Goal: Check status: Check status

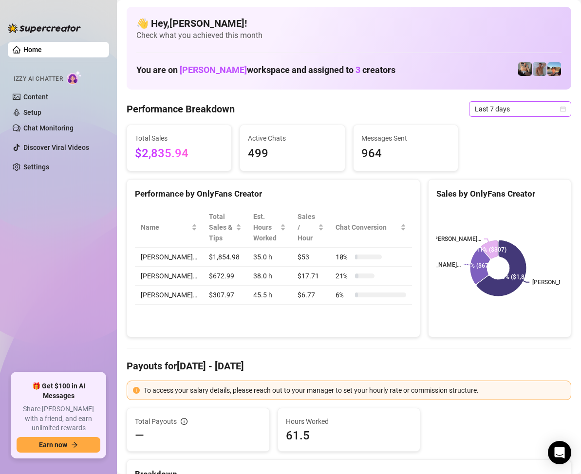
click at [560, 107] on icon "calendar" at bounding box center [562, 108] width 5 height 5
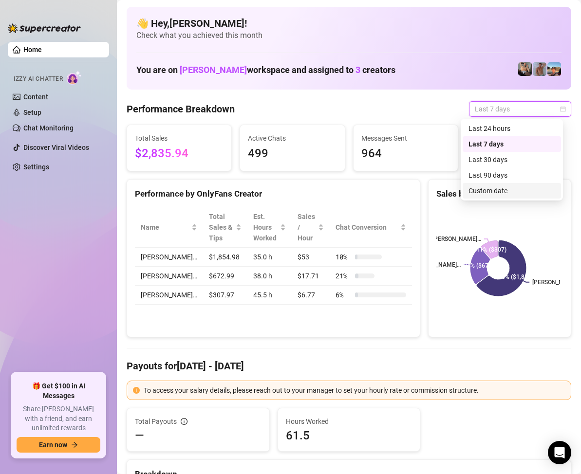
click at [496, 191] on div "Custom date" at bounding box center [511, 190] width 87 height 11
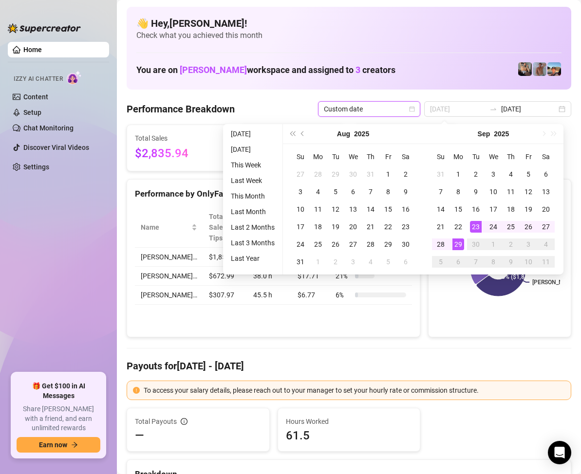
type input "[DATE]"
click at [460, 239] on div "29" at bounding box center [458, 244] width 12 height 12
click at [459, 239] on div "29" at bounding box center [458, 244] width 12 height 12
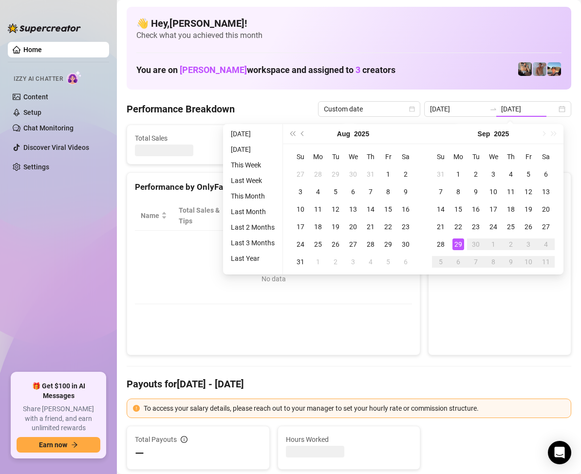
type input "[DATE]"
